Goal: Obtain resource: Download file/media

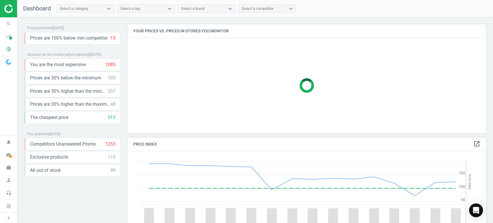
scroll to position [143, 364]
click at [12, 36] on icon "timeline" at bounding box center [8, 36] width 11 height 11
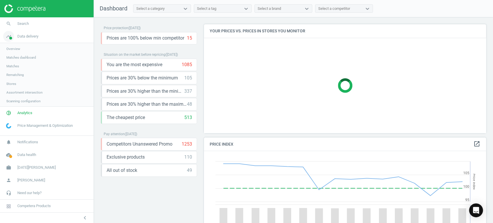
scroll to position [3, 3]
click at [25, 115] on span "Analytics" at bounding box center [24, 113] width 15 height 5
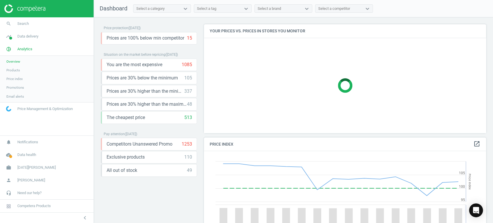
click at [11, 69] on span "Products" at bounding box center [13, 70] width 14 height 5
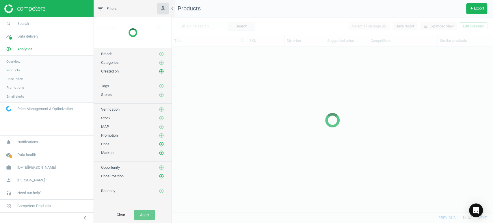
scroll to position [156, 316]
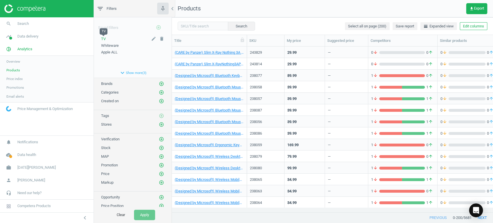
click at [104, 38] on span "TV" at bounding box center [103, 39] width 5 height 4
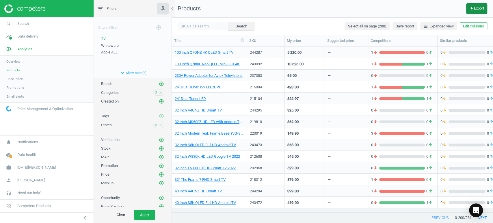
click at [473, 5] on button "get_app Export" at bounding box center [477, 8] width 21 height 11
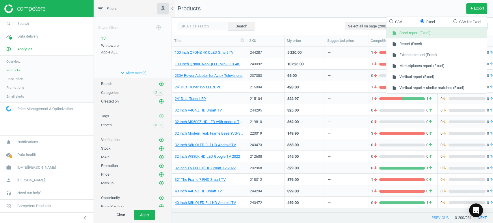
click at [430, 32] on button "insert_drive_file Short report (Excel)" at bounding box center [437, 32] width 101 height 11
